Goal: Find specific page/section: Find specific page/section

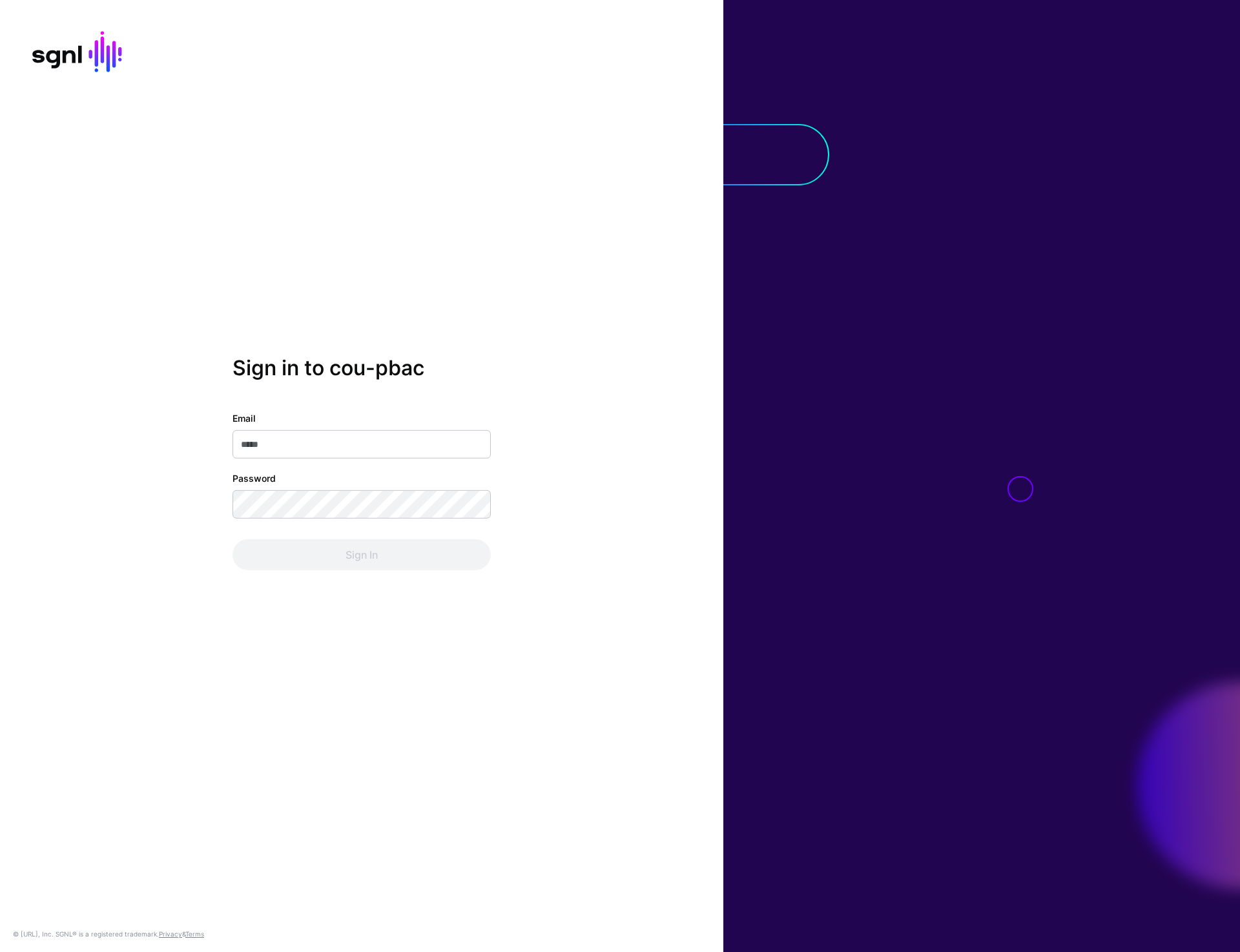
type input "**********"
click at [336, 559] on button "Sign In" at bounding box center [362, 555] width 258 height 31
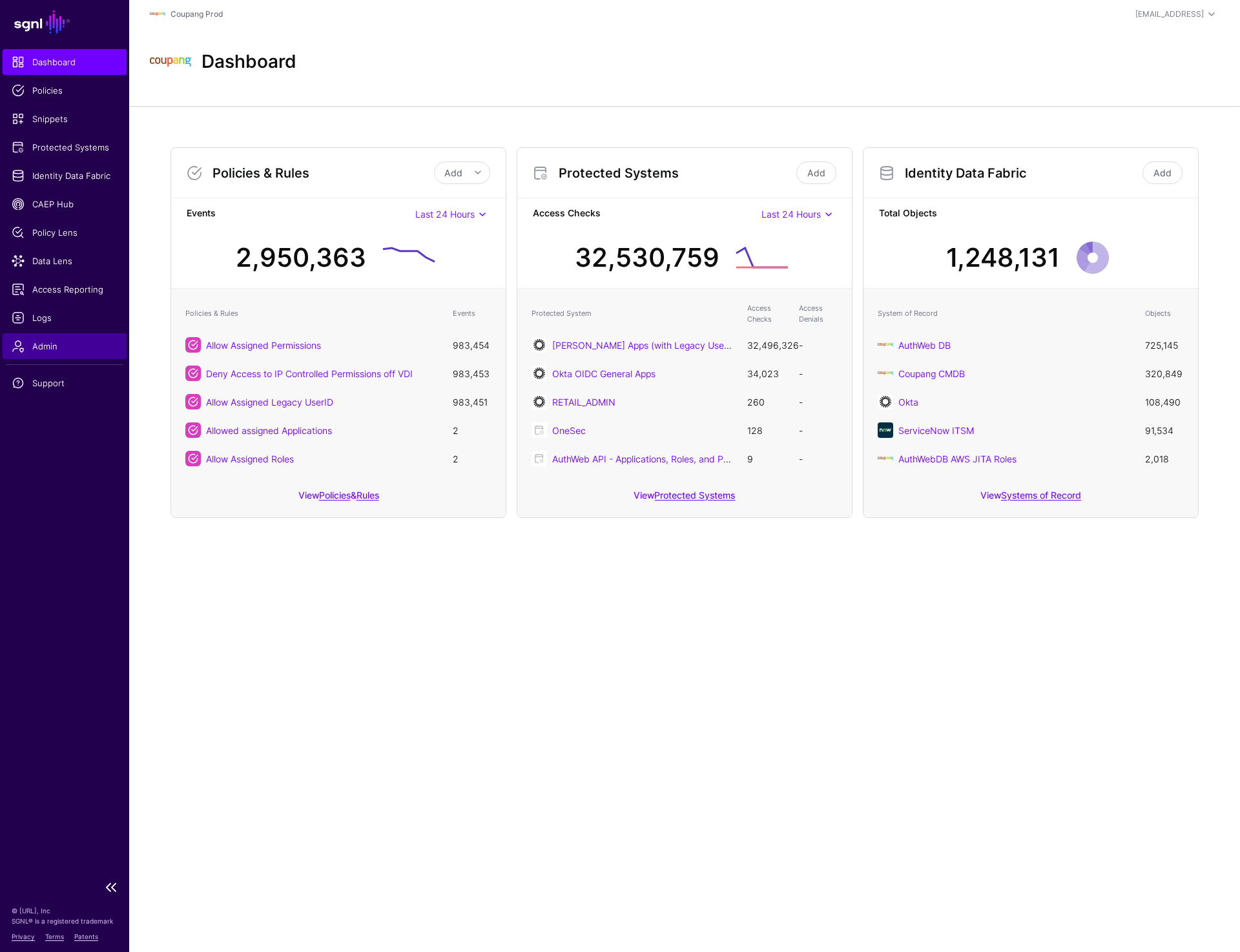
click at [40, 352] on span "Admin" at bounding box center [64, 346] width 106 height 13
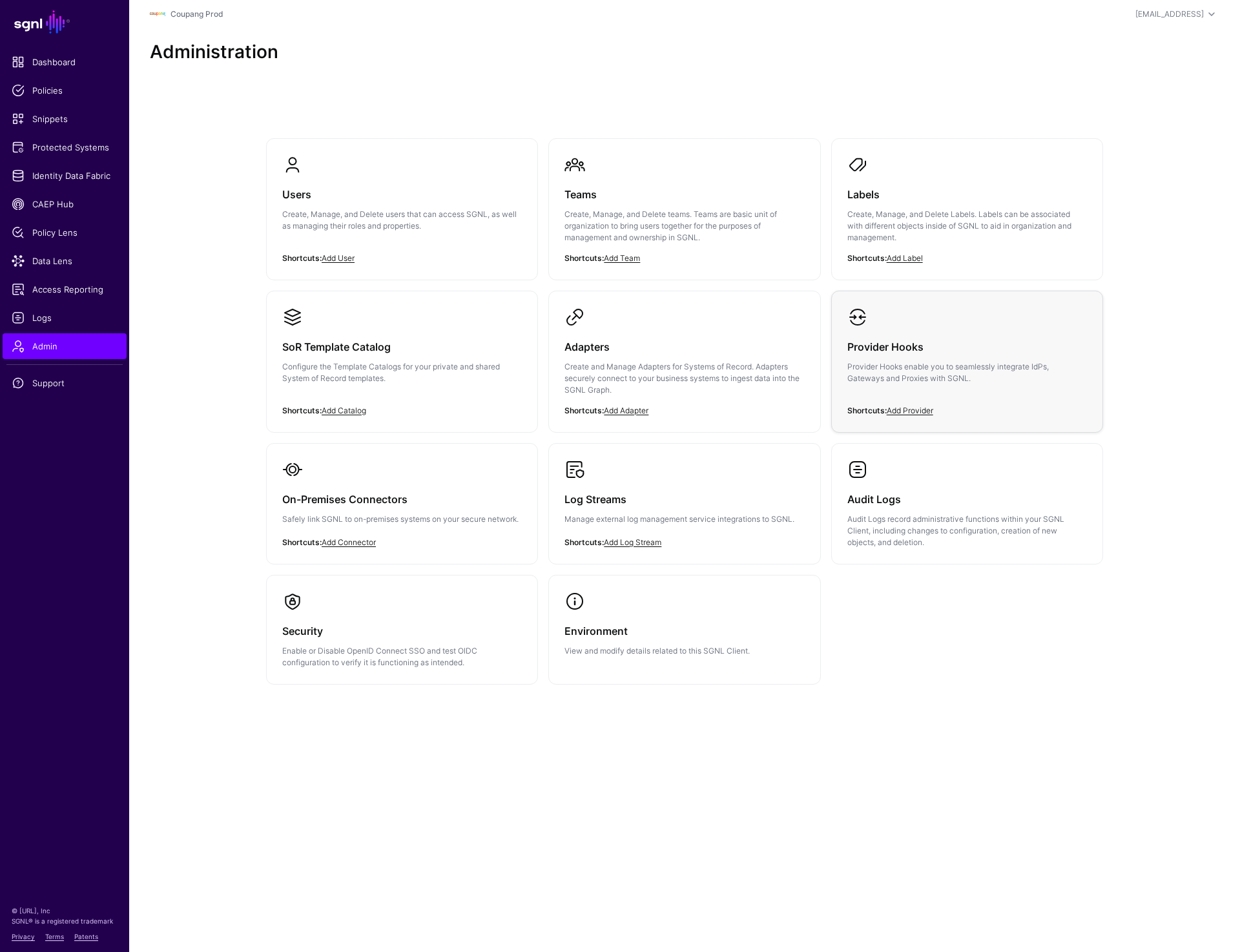
click at [922, 363] on p "Provider Hooks enable you to seamlessly integrate IdPs, Gateways and Proxies wi…" at bounding box center [967, 372] width 240 height 23
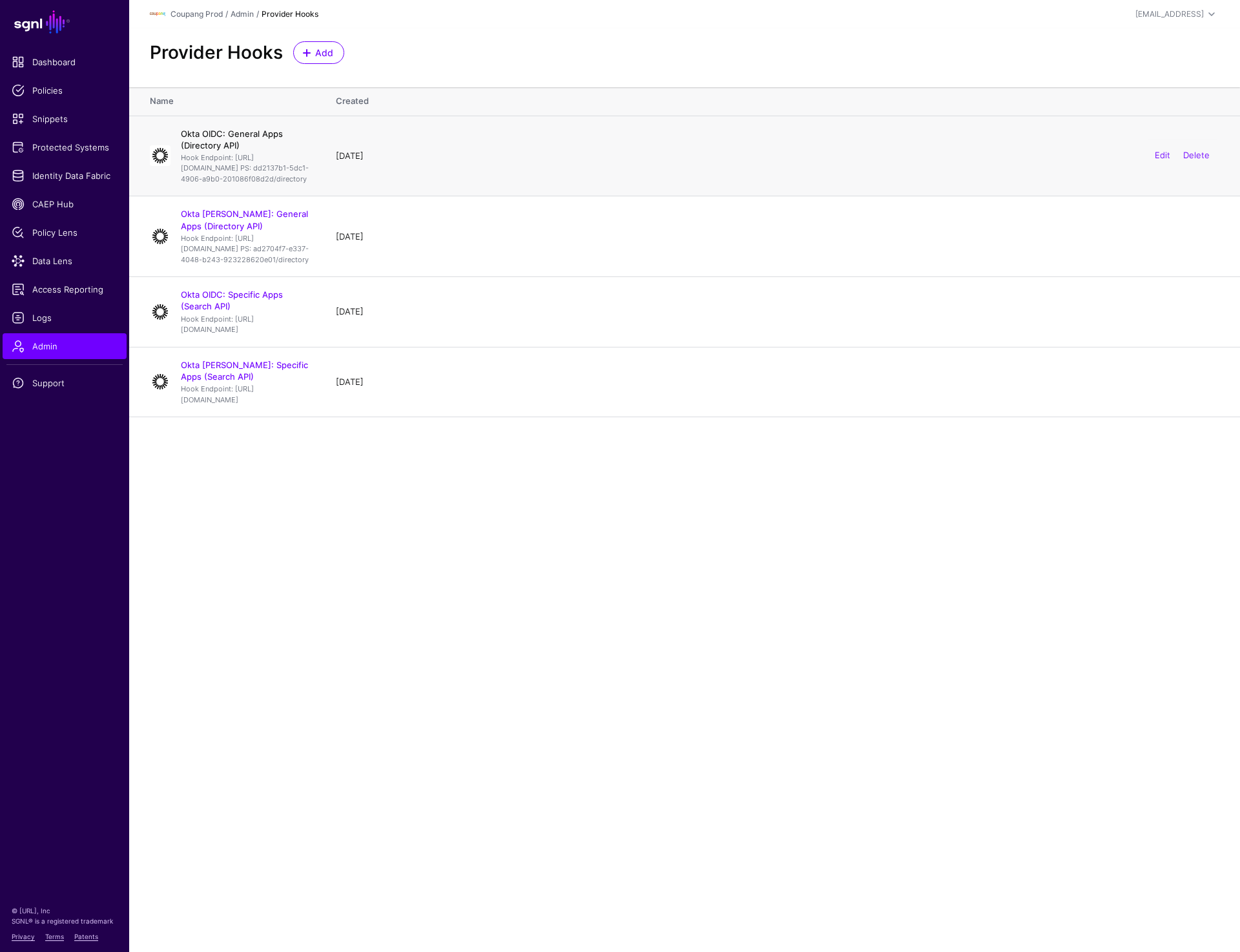
click at [272, 129] on link "Okta OIDC: General Apps (Directory API)" at bounding box center [231, 139] width 102 height 22
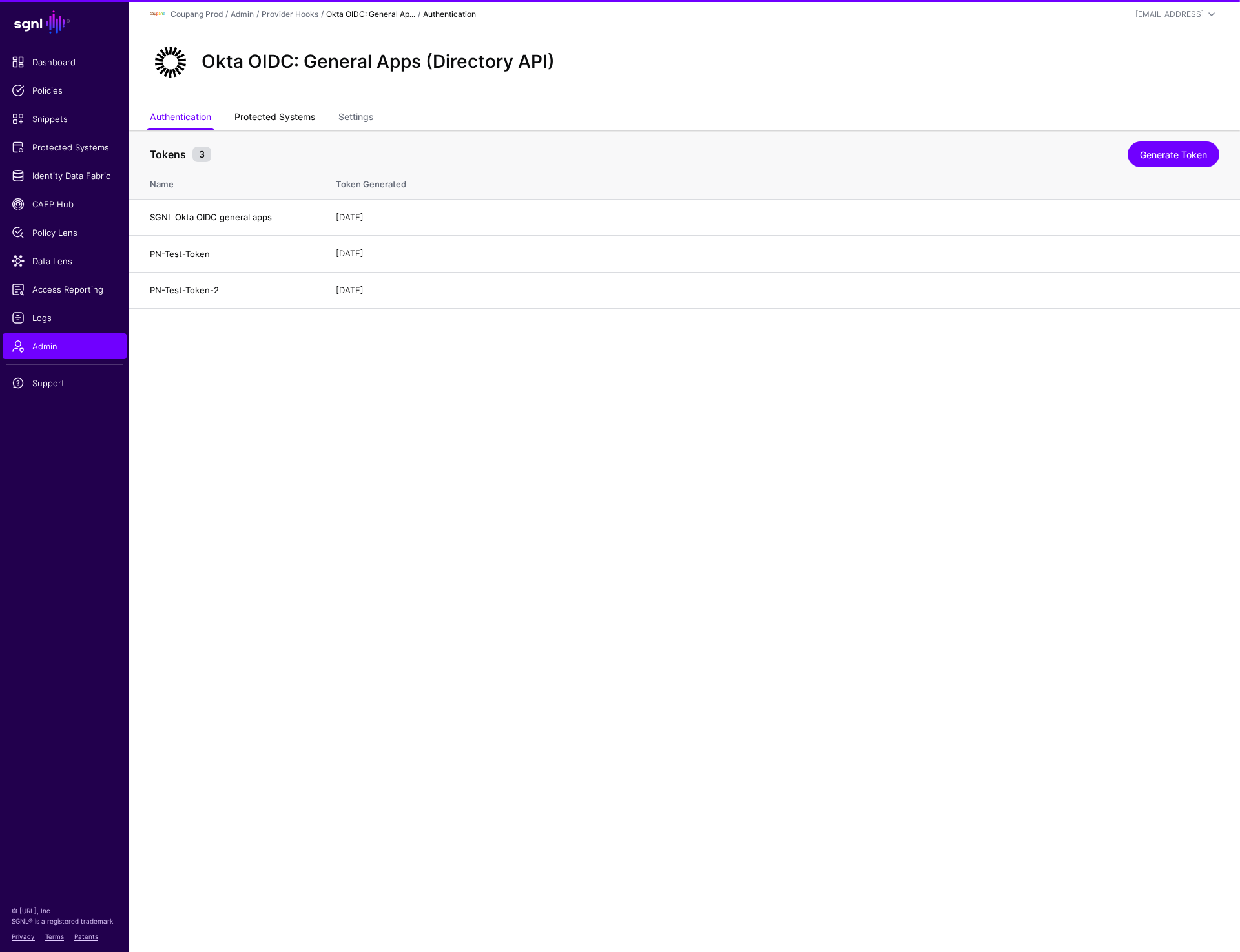
click at [266, 115] on link "Protected Systems" at bounding box center [275, 118] width 81 height 25
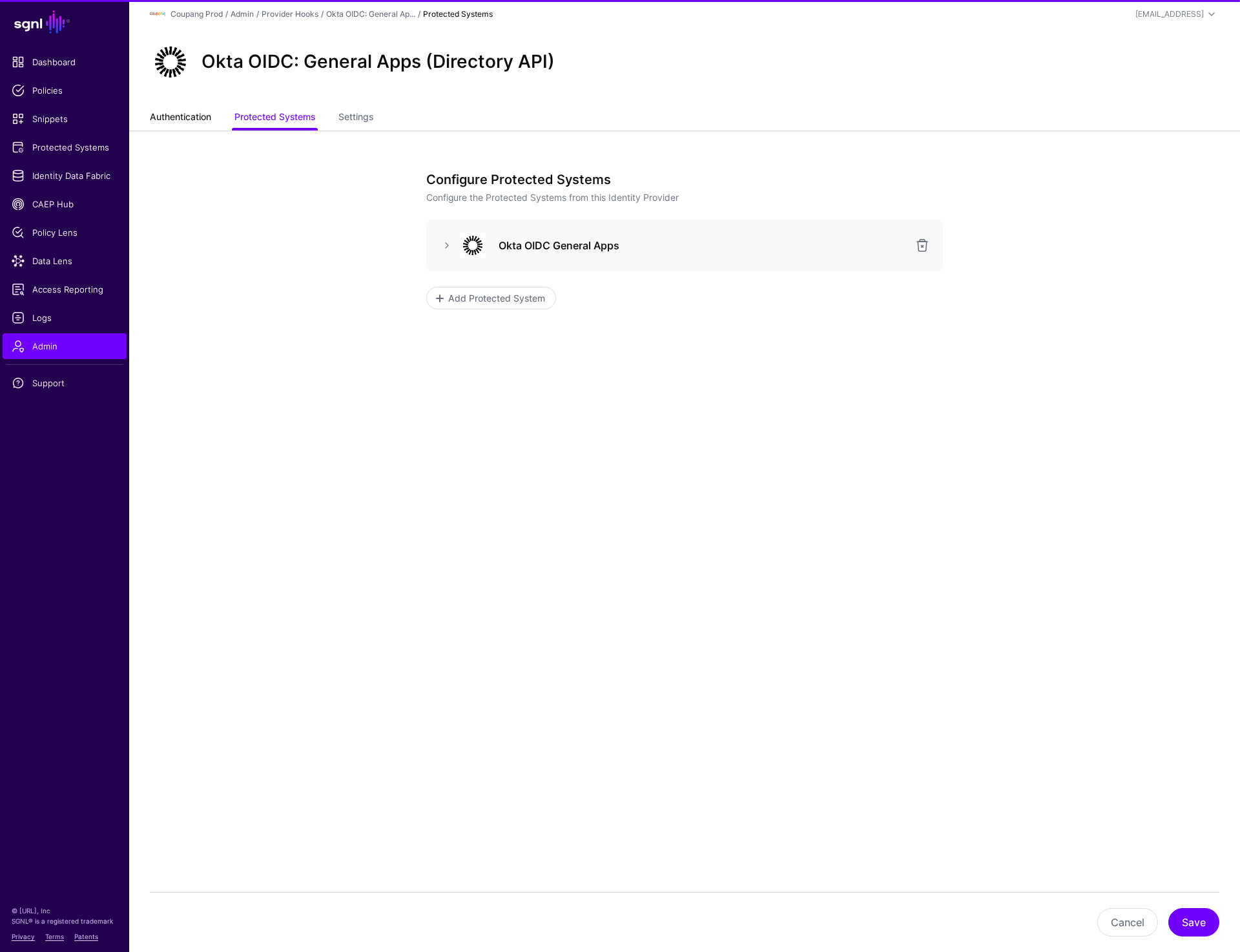
click at [178, 125] on link "Authentication" at bounding box center [180, 118] width 61 height 25
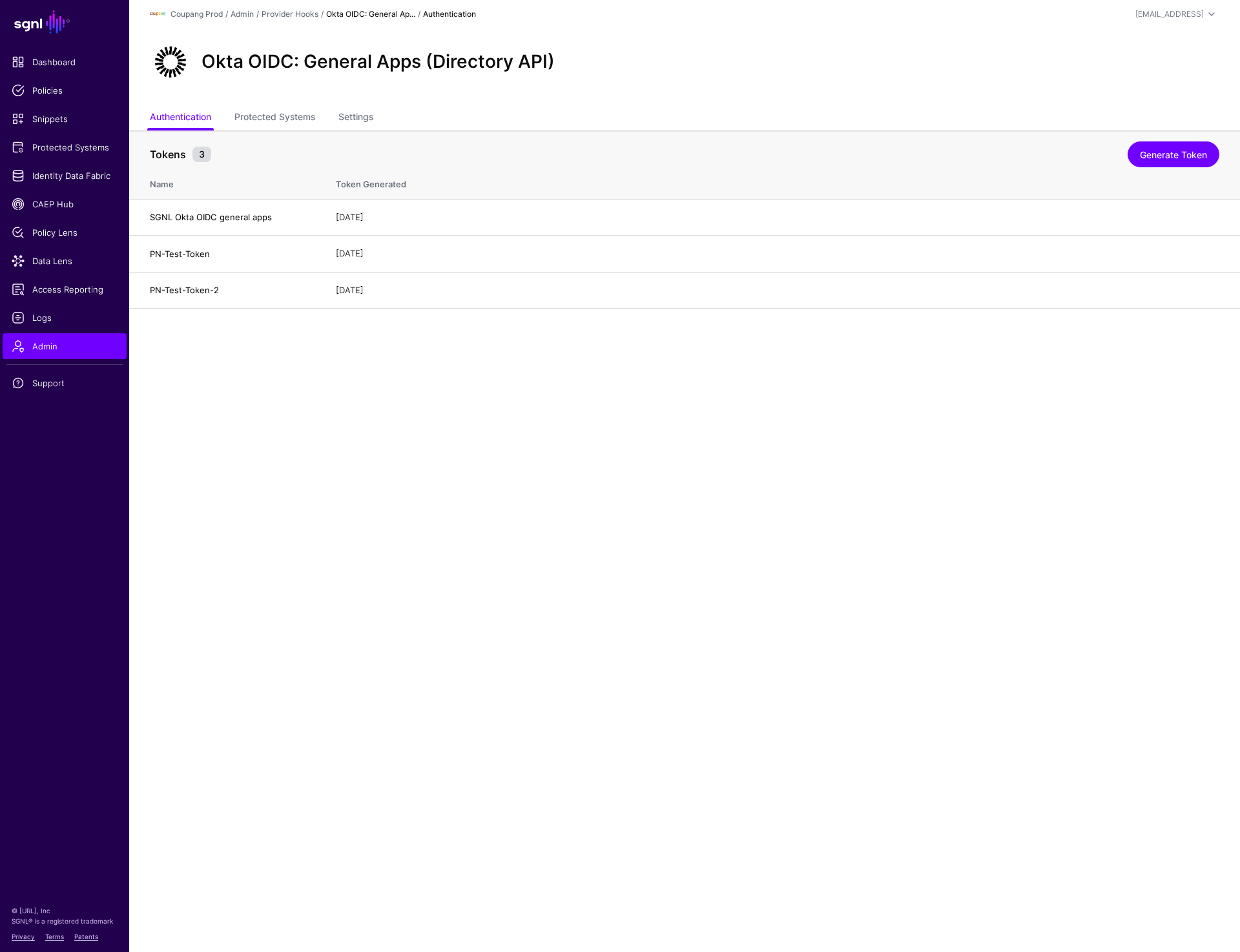
click at [1207, 99] on div "Okta OIDC: General Apps (Directory API)" at bounding box center [685, 67] width 1111 height 78
click at [296, 12] on link "Provider Hooks" at bounding box center [290, 14] width 56 height 10
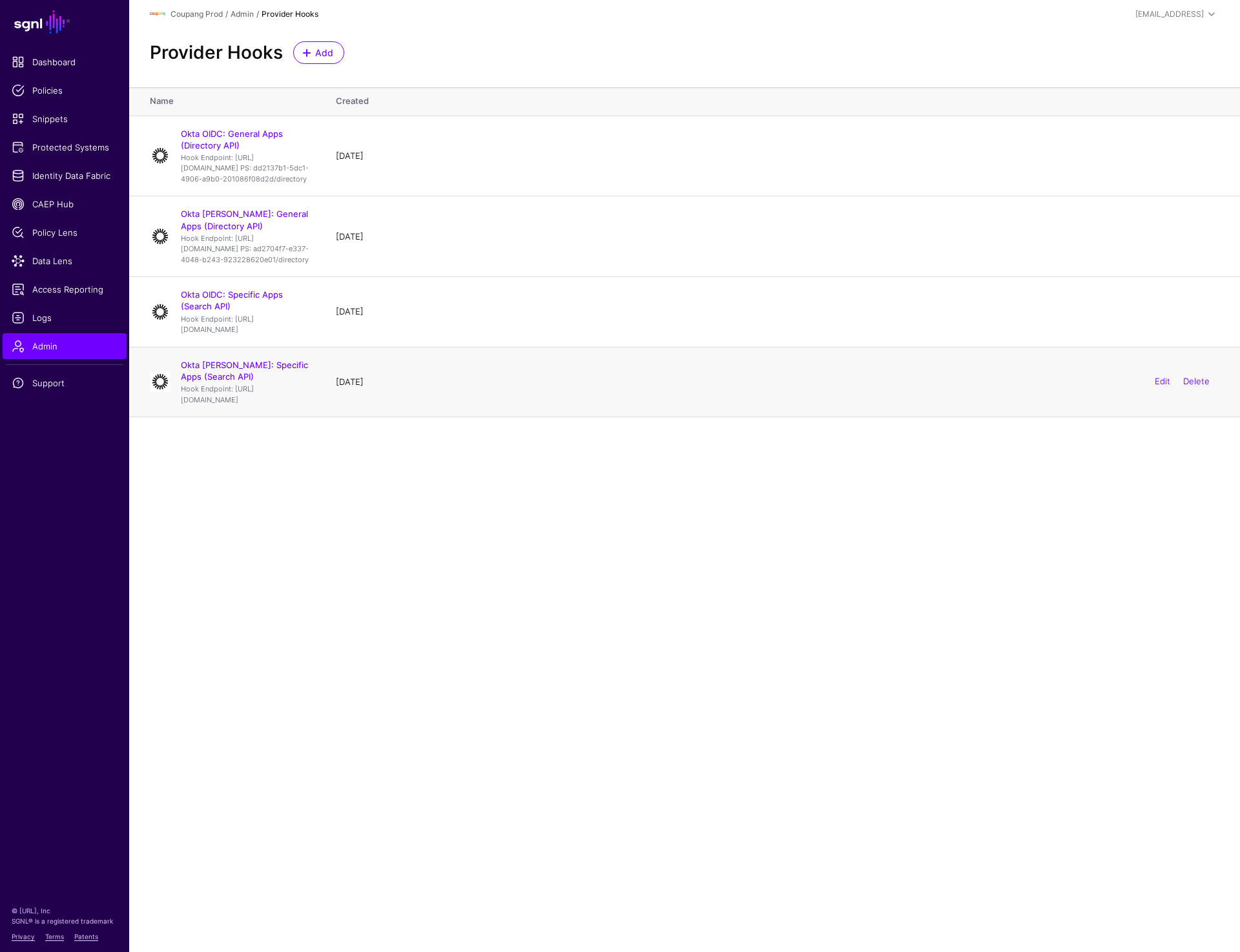
click at [764, 405] on td "[DATE] Edit Delete" at bounding box center [781, 381] width 917 height 70
